Goal: Transaction & Acquisition: Purchase product/service

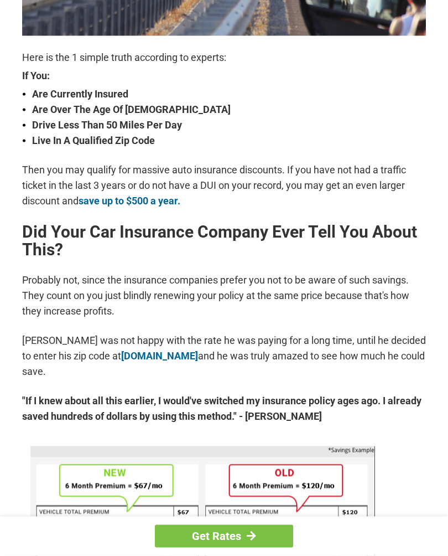
scroll to position [351, 0]
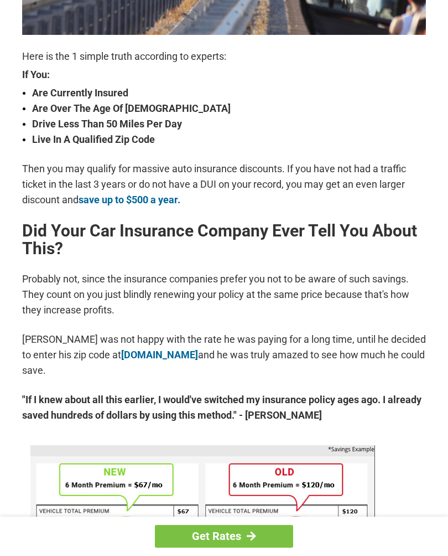
click at [236, 547] on link "Get Rates" at bounding box center [224, 536] width 138 height 23
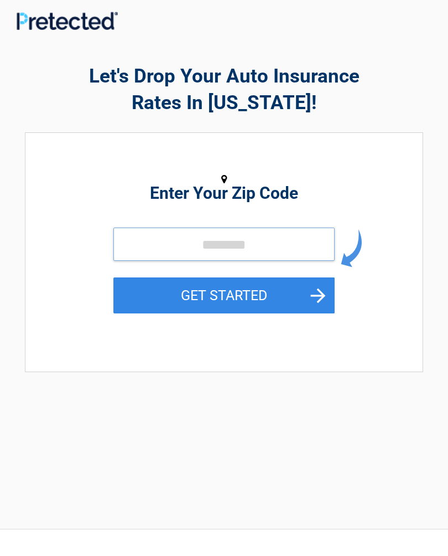
click at [198, 242] on input "tel" at bounding box center [223, 243] width 221 height 33
type input "*****"
click at [267, 301] on button "GET STARTED" at bounding box center [223, 295] width 221 height 36
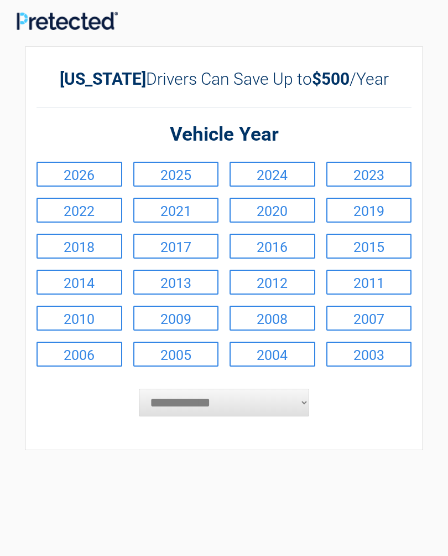
click at [250, 172] on link "2024" at bounding box center [273, 174] width 86 height 25
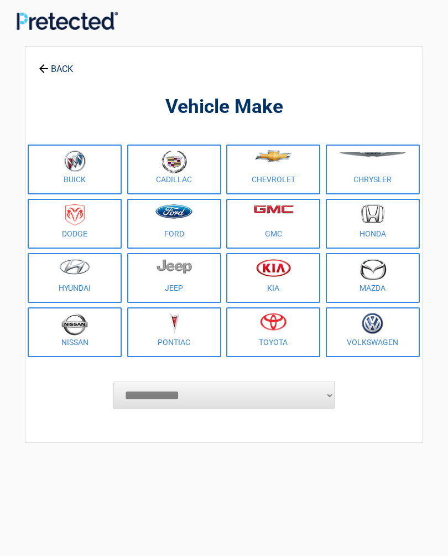
click at [241, 170] on figure at bounding box center [273, 162] width 81 height 25
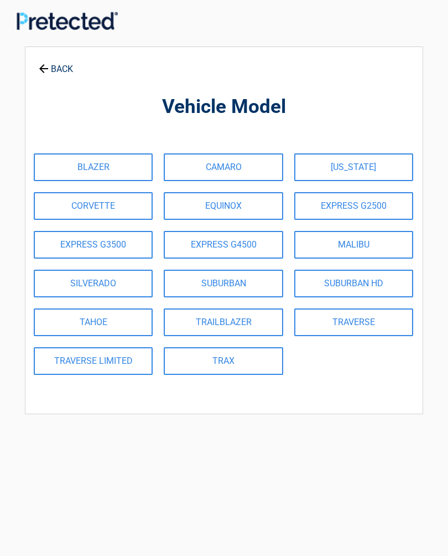
click at [63, 279] on link "SILVERADO" at bounding box center [93, 283] width 119 height 28
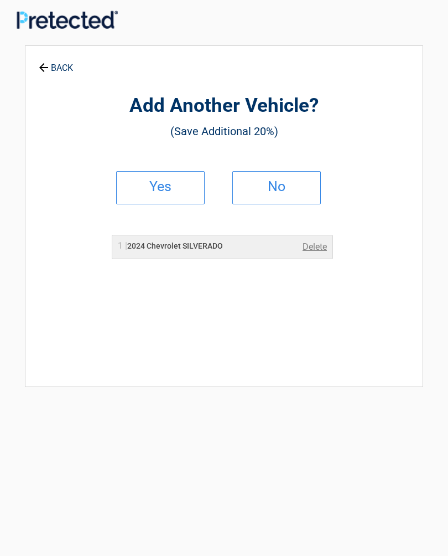
scroll to position [2, 0]
click at [252, 179] on link "No" at bounding box center [276, 186] width 89 height 33
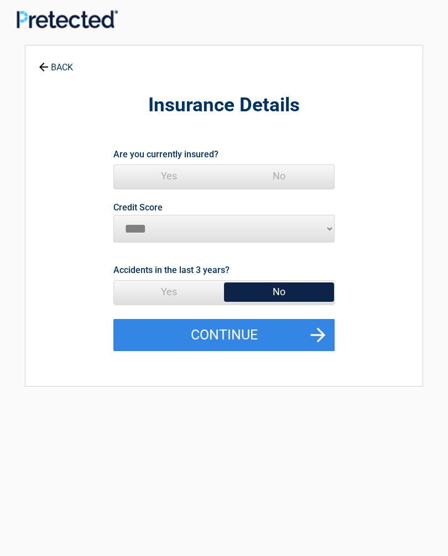
click at [312, 330] on button "Continue" at bounding box center [223, 335] width 221 height 32
click at [172, 175] on span "Yes" at bounding box center [169, 176] width 110 height 22
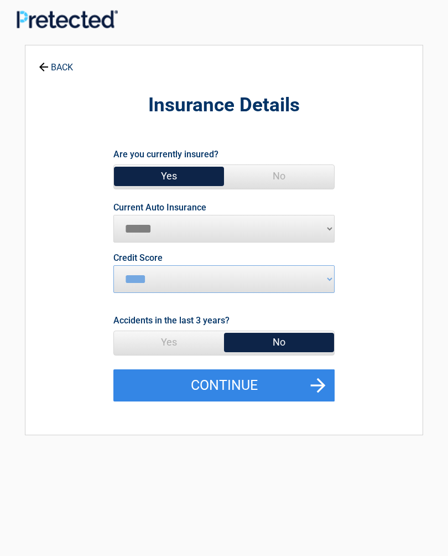
click at [321, 382] on button "Continue" at bounding box center [223, 385] width 221 height 32
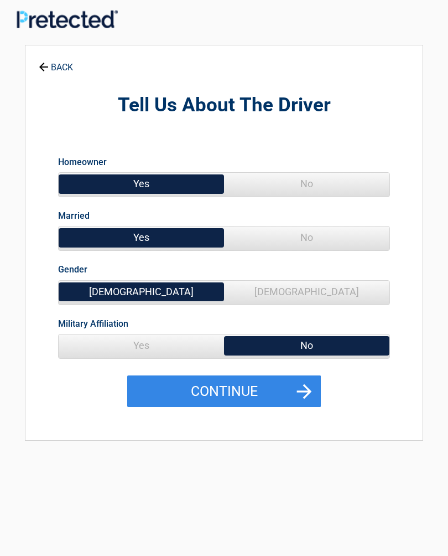
click at [120, 338] on span "Yes" at bounding box center [141, 345] width 165 height 22
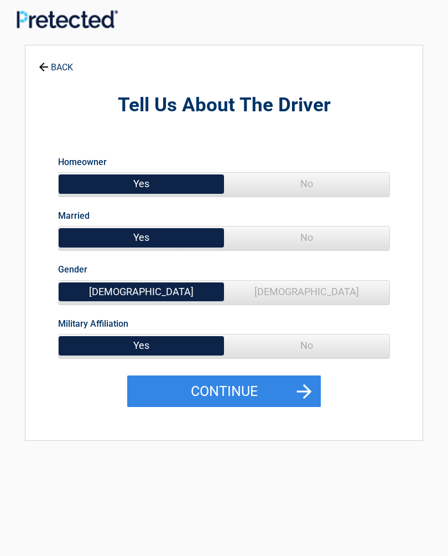
click at [263, 401] on button "Continue" at bounding box center [224, 391] width 194 height 32
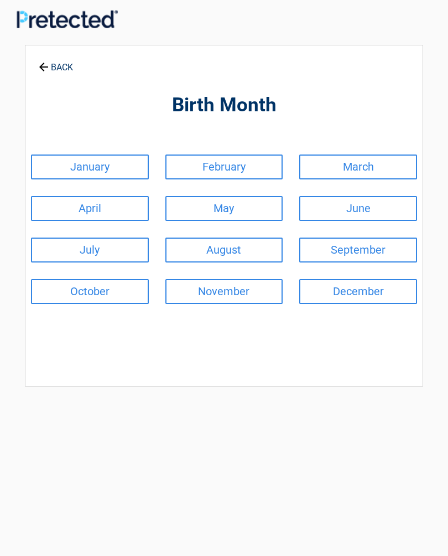
click at [310, 155] on link "March" at bounding box center [358, 166] width 118 height 25
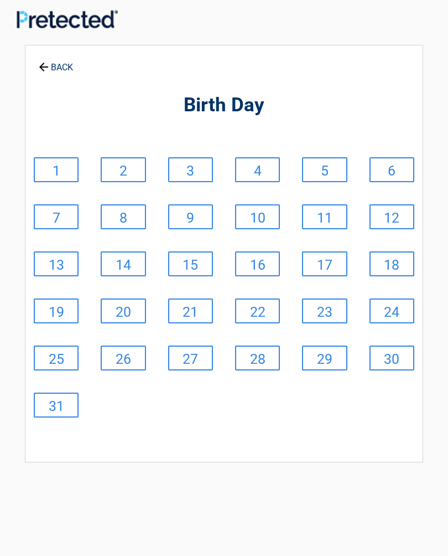
scroll to position [5, 0]
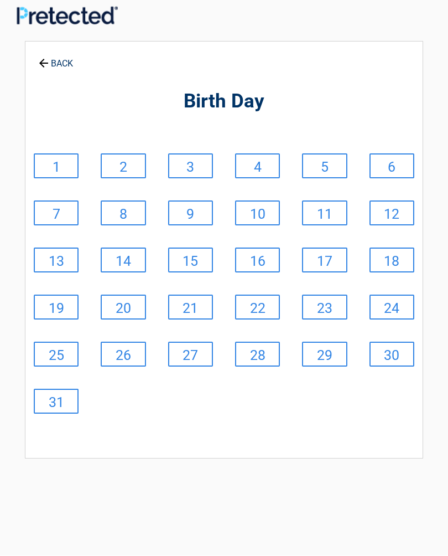
click at [49, 61] on link "BACK" at bounding box center [56, 58] width 39 height 19
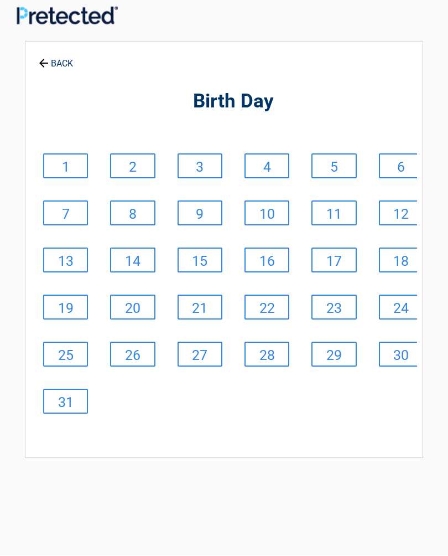
scroll to position [6, 0]
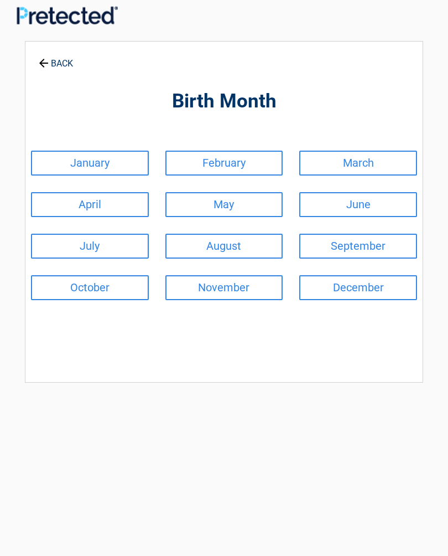
click at [320, 159] on link "March" at bounding box center [358, 163] width 118 height 25
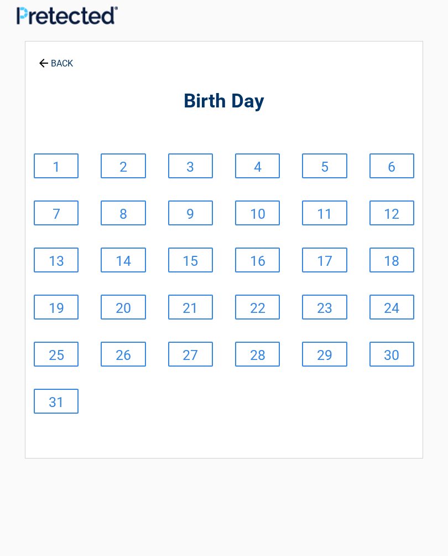
click at [177, 255] on link "15" at bounding box center [190, 259] width 45 height 25
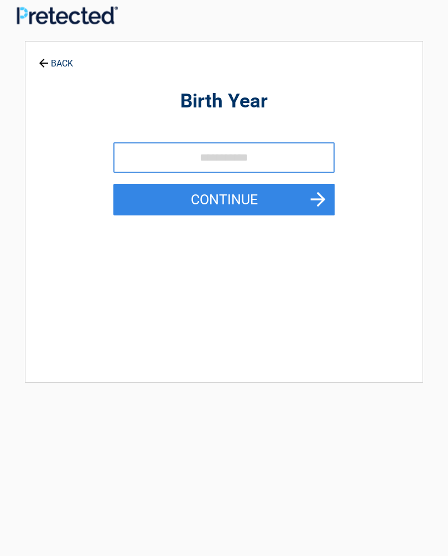
click at [145, 155] on input "tel" at bounding box center [223, 157] width 221 height 30
type input "*"
type input "****"
click at [212, 214] on button "Continue" at bounding box center [223, 200] width 221 height 32
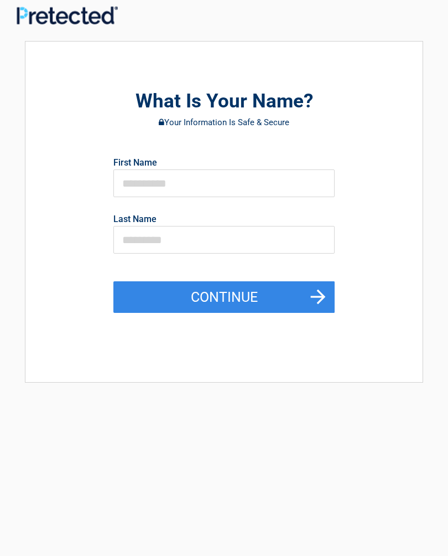
scroll to position [6, 0]
click at [127, 174] on input "text" at bounding box center [223, 183] width 221 height 28
type input "*****"
click at [120, 239] on input "text" at bounding box center [223, 240] width 221 height 28
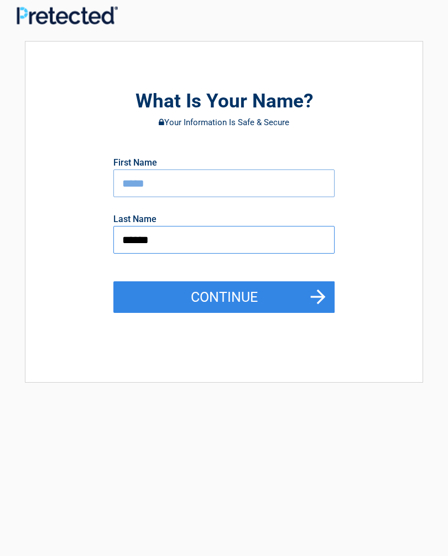
type input "******"
click at [220, 298] on button "Continue" at bounding box center [223, 298] width 221 height 32
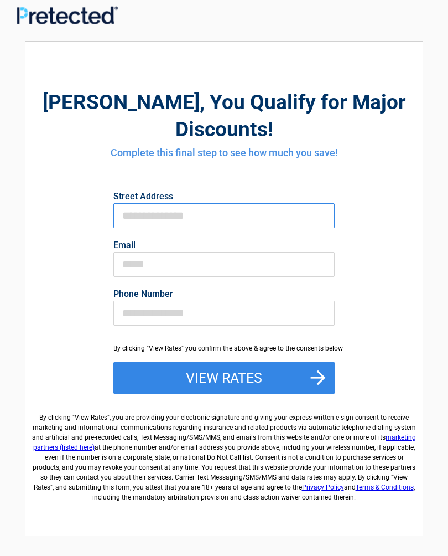
click at [141, 203] on input "First Name" at bounding box center [223, 215] width 221 height 25
